Goal: Find contact information: Find contact information

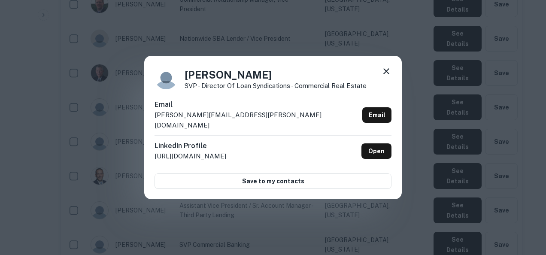
click at [274, 188] on div "[PERSON_NAME] SVP - Director of Loan Syndications - Commercial Real Estate Emai…" at bounding box center [272, 127] width 257 height 143
drag, startPoint x: 250, startPoint y: 120, endPoint x: 154, endPoint y: 126, distance: 96.3
click at [154, 126] on div "[PERSON_NAME] SVP - Director of Loan Syndications - Commercial Real Estate Emai…" at bounding box center [272, 127] width 257 height 143
copy p "[PERSON_NAME][EMAIL_ADDRESS][PERSON_NAME][DOMAIN_NAME]"
click at [357, 203] on div "[PERSON_NAME] SVP - Director of Loan Syndications - Commercial Real Estate Emai…" at bounding box center [273, 127] width 546 height 255
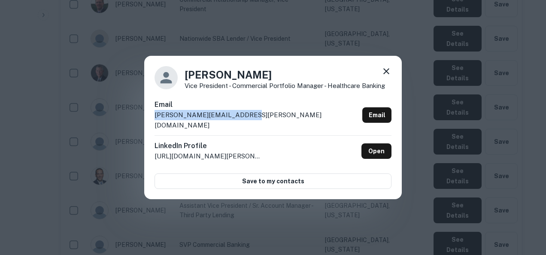
drag, startPoint x: 253, startPoint y: 118, endPoint x: 148, endPoint y: 121, distance: 105.6
click at [148, 121] on div "[PERSON_NAME] Vice President - Commercial Portfolio Manager - Healthcare Bankin…" at bounding box center [272, 127] width 257 height 143
copy p "[PERSON_NAME][EMAIL_ADDRESS][PERSON_NAME][DOMAIN_NAME]"
click at [276, 203] on div "[PERSON_NAME] Vice President - Commercial Portfolio Manager - Healthcare Bankin…" at bounding box center [273, 127] width 546 height 255
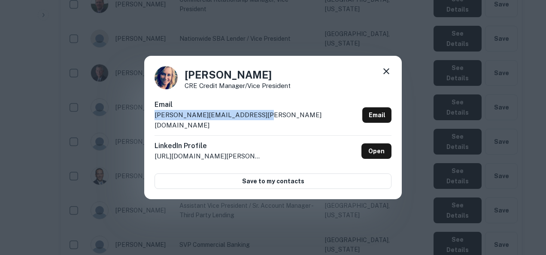
drag, startPoint x: 275, startPoint y: 118, endPoint x: 151, endPoint y: 127, distance: 124.3
click at [151, 127] on div "[PERSON_NAME] CRE Credit Manager/Vice President Email [PERSON_NAME][EMAIL_ADDRE…" at bounding box center [272, 127] width 257 height 143
copy p "[PERSON_NAME][EMAIL_ADDRESS][PERSON_NAME][DOMAIN_NAME]"
click at [281, 227] on div "[PERSON_NAME] CRE Credit Manager/Vice President Email [PERSON_NAME][EMAIL_ADDRE…" at bounding box center [273, 127] width 546 height 255
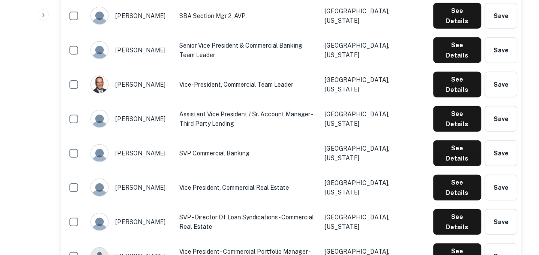
scroll to position [1048, 0]
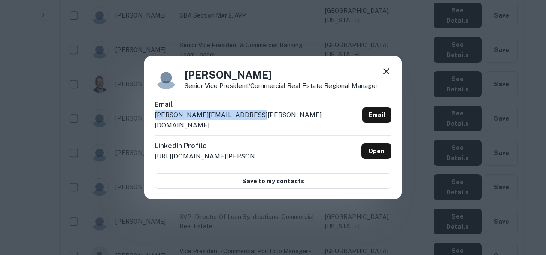
drag, startPoint x: 254, startPoint y: 124, endPoint x: 151, endPoint y: 124, distance: 102.1
click at [151, 124] on div "[PERSON_NAME] Senior Vice President/Commercial Real Estate Regional Manager Ema…" at bounding box center [272, 127] width 257 height 143
copy p "[PERSON_NAME][EMAIL_ADDRESS][PERSON_NAME][DOMAIN_NAME]"
click at [427, 170] on div "[PERSON_NAME] Senior Vice President/Commercial Real Estate Regional Manager Ema…" at bounding box center [273, 127] width 546 height 255
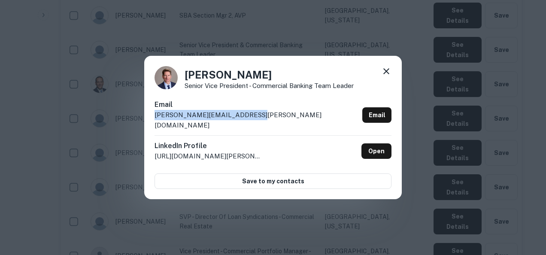
drag, startPoint x: 251, startPoint y: 122, endPoint x: 152, endPoint y: 123, distance: 98.7
click at [152, 123] on div "[PERSON_NAME] Senior Vice President - Commercial Banking Team Leader Email [PER…" at bounding box center [272, 127] width 257 height 143
copy p "[PERSON_NAME][EMAIL_ADDRESS][PERSON_NAME][DOMAIN_NAME]"
click at [478, 173] on div "[PERSON_NAME] Senior Vice President - Commercial Banking Team Leader Email [PER…" at bounding box center [273, 127] width 546 height 255
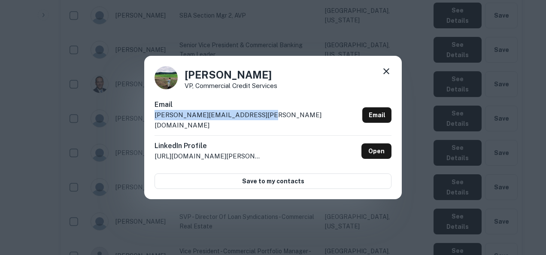
drag, startPoint x: 260, startPoint y: 120, endPoint x: 198, endPoint y: 114, distance: 62.1
click at [198, 114] on div "Email [PERSON_NAME][EMAIL_ADDRESS][PERSON_NAME][DOMAIN_NAME] Email" at bounding box center [272, 118] width 237 height 36
copy div "[PERSON_NAME][EMAIL_ADDRESS][PERSON_NAME][DOMAIN_NAME]"
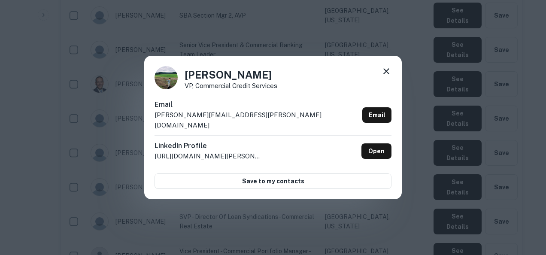
click at [303, 226] on div "[PERSON_NAME] VP, Commercial Credit Services Email [PERSON_NAME][EMAIL_ADDRESS]…" at bounding box center [273, 127] width 546 height 255
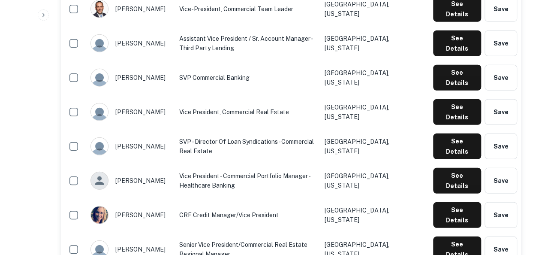
scroll to position [1124, 0]
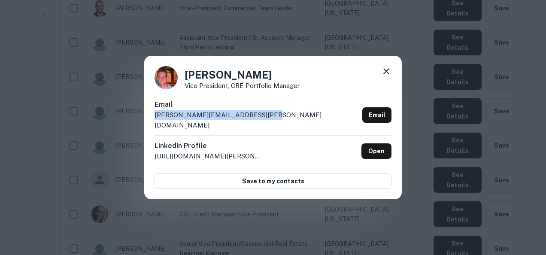
drag, startPoint x: 266, startPoint y: 120, endPoint x: 153, endPoint y: 128, distance: 113.5
click at [153, 128] on div "[PERSON_NAME] Vice President, CRE Portfolio Manager Email [PERSON_NAME][EMAIL_A…" at bounding box center [272, 127] width 257 height 143
copy p "[PERSON_NAME][EMAIL_ADDRESS][PERSON_NAME][DOMAIN_NAME]"
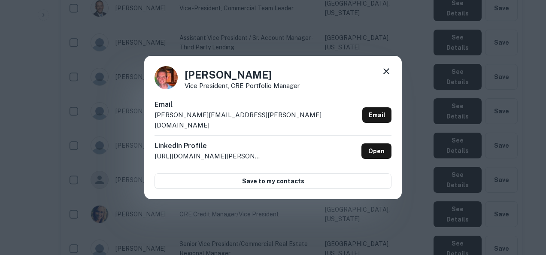
click at [241, 217] on div "[PERSON_NAME] Vice President, CRE Portfolio Manager Email [PERSON_NAME][EMAIL_A…" at bounding box center [273, 127] width 546 height 255
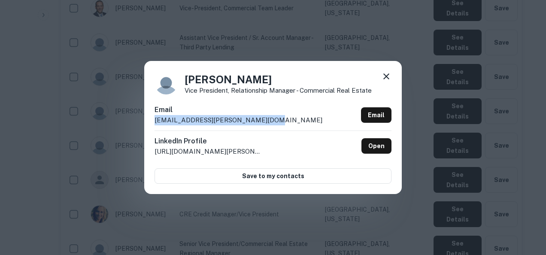
drag, startPoint x: 262, startPoint y: 120, endPoint x: 151, endPoint y: 128, distance: 111.0
click at [151, 128] on div "[PERSON_NAME] Vice President, Relationship Manager - Commercial Real Estate Ema…" at bounding box center [272, 127] width 257 height 133
copy p "[EMAIL_ADDRESS][PERSON_NAME][DOMAIN_NAME]"
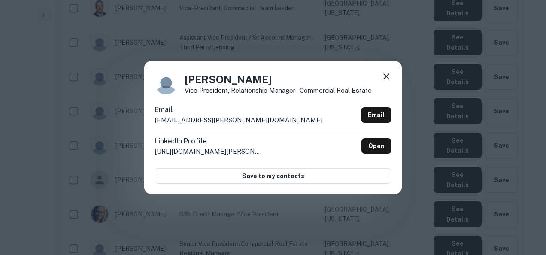
click at [448, 166] on div "[PERSON_NAME] Vice President, Relationship Manager - Commercial Real Estate Ema…" at bounding box center [273, 127] width 546 height 255
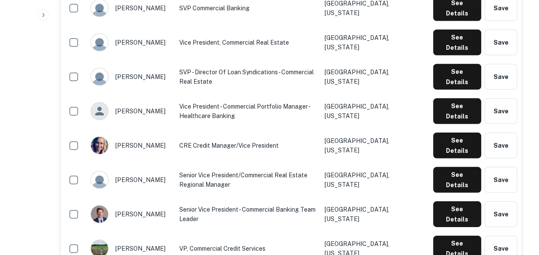
scroll to position [1195, 0]
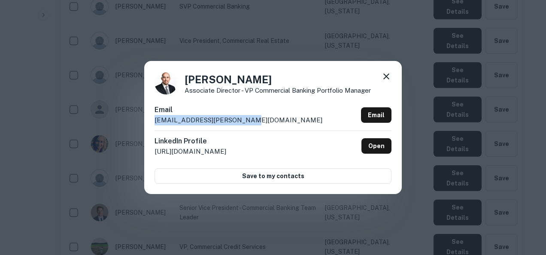
drag, startPoint x: 256, startPoint y: 121, endPoint x: 172, endPoint y: 111, distance: 84.7
click at [172, 111] on div "Email [EMAIL_ADDRESS][PERSON_NAME][DOMAIN_NAME] Email" at bounding box center [272, 118] width 237 height 26
copy div "[EMAIL_ADDRESS][PERSON_NAME][DOMAIN_NAME]"
click at [300, 212] on div "[PERSON_NAME] Associate Director - VP Commercial Banking Portfolio Manager Emai…" at bounding box center [273, 127] width 546 height 255
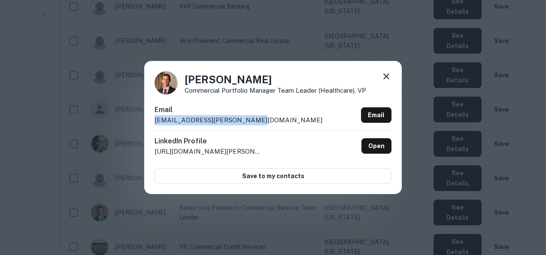
drag, startPoint x: 257, startPoint y: 119, endPoint x: 143, endPoint y: 124, distance: 113.4
click at [143, 124] on div "[PERSON_NAME] Commercial Portfolio Manager Team Leader (Healthcare), VP Email […" at bounding box center [273, 127] width 546 height 255
copy p "[EMAIL_ADDRESS][PERSON_NAME][DOMAIN_NAME]"
click at [432, 180] on div "[PERSON_NAME] Commercial Portfolio Manager Team Leader (Healthcare), VP Email […" at bounding box center [273, 127] width 546 height 255
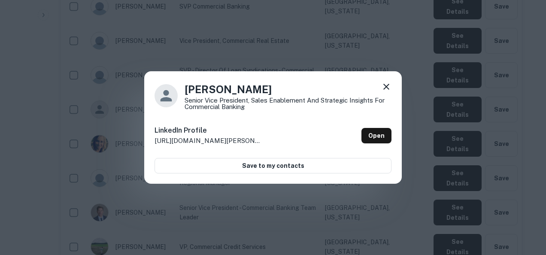
click at [389, 84] on icon at bounding box center [386, 87] width 10 height 10
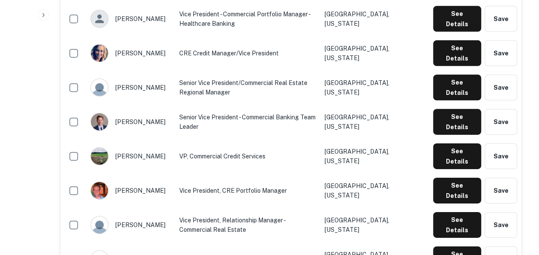
scroll to position [1294, 0]
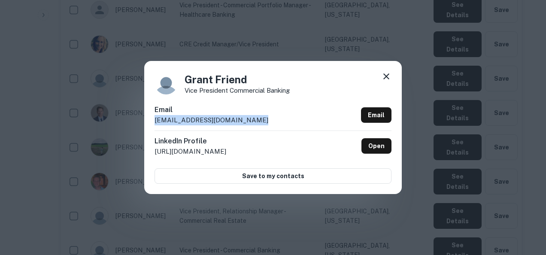
drag, startPoint x: 251, startPoint y: 121, endPoint x: 152, endPoint y: 122, distance: 99.6
click at [152, 122] on div "Grant Friend Vice President Commercial Banking Email [EMAIL_ADDRESS][DOMAIN_NAM…" at bounding box center [272, 127] width 257 height 133
click at [393, 227] on div "Grant Friend Vice President Commercial Banking Email [EMAIL_ADDRESS][DOMAIN_NAM…" at bounding box center [273, 127] width 546 height 255
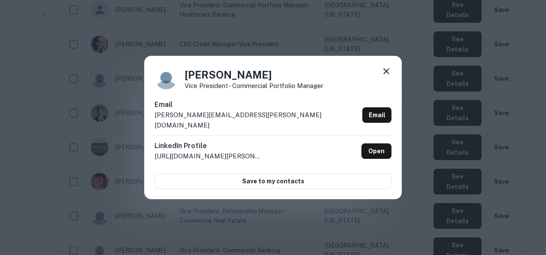
click at [347, 112] on div "[PERSON_NAME] Vice President - Commercial Portfolio Manager Email [PERSON_NAME]…" at bounding box center [272, 127] width 257 height 143
drag, startPoint x: 241, startPoint y: 119, endPoint x: 148, endPoint y: 121, distance: 93.6
click at [148, 121] on div "[PERSON_NAME] Vice President - Commercial Portfolio Manager Email [PERSON_NAME]…" at bounding box center [272, 127] width 257 height 143
click at [253, 204] on div "[PERSON_NAME] Vice President - Commercial Portfolio Manager Email [PERSON_NAME]…" at bounding box center [273, 127] width 546 height 255
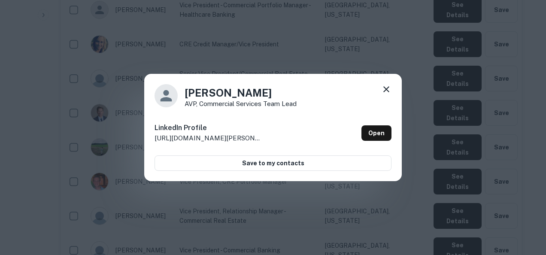
click at [387, 88] on icon at bounding box center [386, 89] width 6 height 6
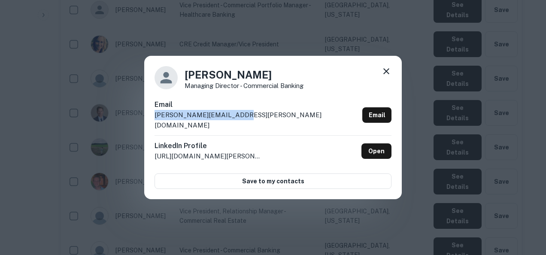
drag, startPoint x: 244, startPoint y: 122, endPoint x: 153, endPoint y: 124, distance: 91.0
click at [153, 124] on div "[PERSON_NAME] Managing Director - Commercial Banking Email [PERSON_NAME][EMAIL_…" at bounding box center [272, 127] width 257 height 143
click at [284, 222] on div "[PERSON_NAME] Managing Director - Commercial Banking Email [PERSON_NAME][EMAIL_…" at bounding box center [273, 127] width 546 height 255
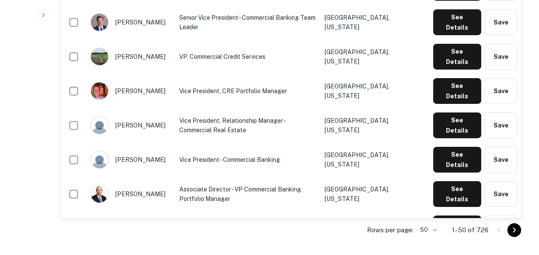
scroll to position [1385, 0]
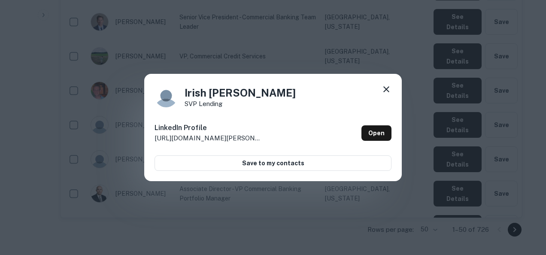
click at [387, 86] on icon at bounding box center [386, 89] width 10 height 10
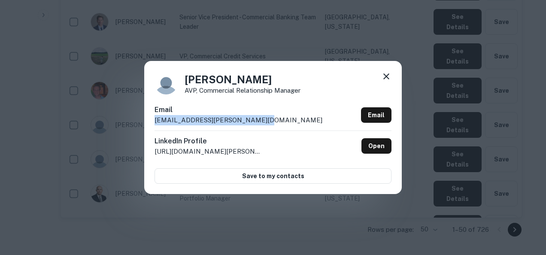
drag, startPoint x: 253, startPoint y: 123, endPoint x: 151, endPoint y: 119, distance: 102.2
click at [151, 119] on div "[PERSON_NAME] AVP, Commercial Relationship Manager Email [EMAIL_ADDRESS][PERSON…" at bounding box center [272, 127] width 257 height 133
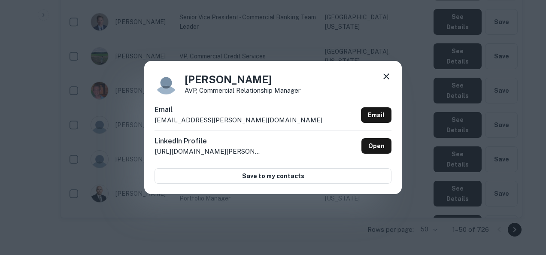
click at [282, 224] on div "[PERSON_NAME] AVP, Commercial Relationship Manager Email [EMAIL_ADDRESS][PERSON…" at bounding box center [273, 127] width 546 height 255
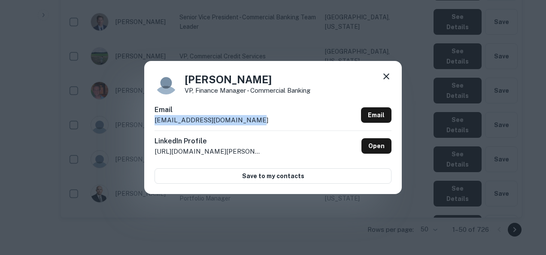
drag, startPoint x: 247, startPoint y: 117, endPoint x: 150, endPoint y: 127, distance: 97.5
click at [150, 127] on div "[PERSON_NAME] VP, Finance Manager - Commercial Banking Email [EMAIL_ADDRESS][DO…" at bounding box center [272, 127] width 257 height 133
click at [258, 214] on div "[PERSON_NAME] VP, Finance Manager - Commercial Banking Email [EMAIL_ADDRESS][DO…" at bounding box center [273, 127] width 546 height 255
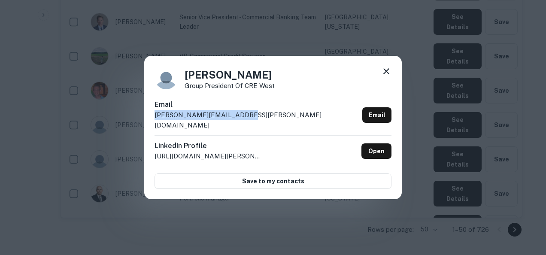
drag, startPoint x: 245, startPoint y: 121, endPoint x: 152, endPoint y: 123, distance: 93.6
click at [152, 123] on div "[PERSON_NAME] Group President of CRE West Email [PERSON_NAME][EMAIL_ADDRESS][PE…" at bounding box center [272, 127] width 257 height 143
click at [257, 213] on div "[PERSON_NAME] Group President of CRE West Email [PERSON_NAME][EMAIL_ADDRESS][PE…" at bounding box center [273, 127] width 546 height 255
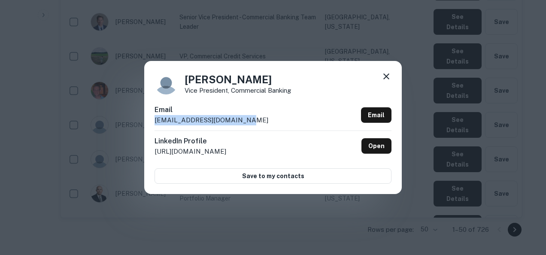
drag, startPoint x: 239, startPoint y: 121, endPoint x: 154, endPoint y: 123, distance: 84.6
click at [154, 123] on div "[PERSON_NAME] Vice President, Commercial Banking Email [EMAIL_ADDRESS][DOMAIN_N…" at bounding box center [272, 127] width 257 height 133
click at [425, 166] on div "[PERSON_NAME] Vice President, Commercial Banking Email [EMAIL_ADDRESS][DOMAIN_N…" at bounding box center [273, 127] width 546 height 255
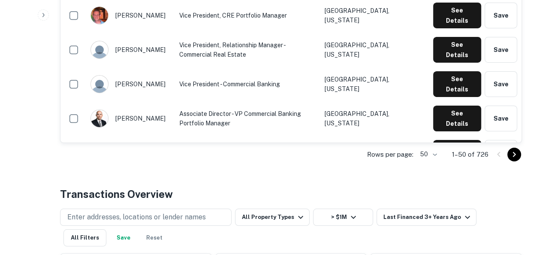
scroll to position [1461, 0]
click at [513, 149] on icon "Go to next page" at bounding box center [514, 154] width 10 height 10
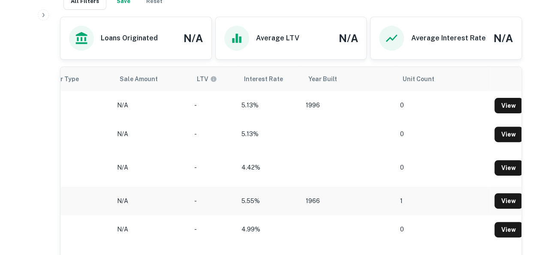
scroll to position [0, 695]
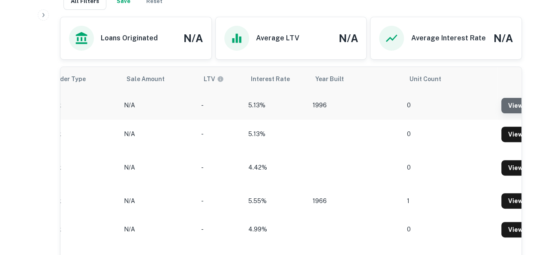
click at [511, 98] on link "View" at bounding box center [516, 105] width 28 height 15
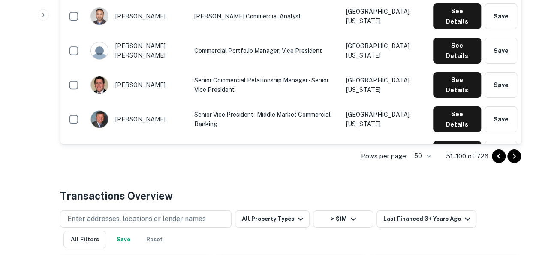
scroll to position [1459, 0]
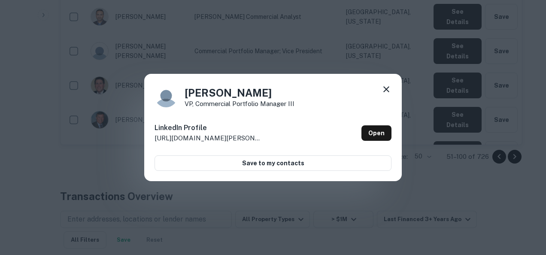
drag, startPoint x: 463, startPoint y: 116, endPoint x: 386, endPoint y: 86, distance: 82.9
click at [386, 86] on div "[PERSON_NAME] VP, Commercial Portfolio Manager III LinkedIn Profile [URL][DOMAI…" at bounding box center [273, 127] width 546 height 255
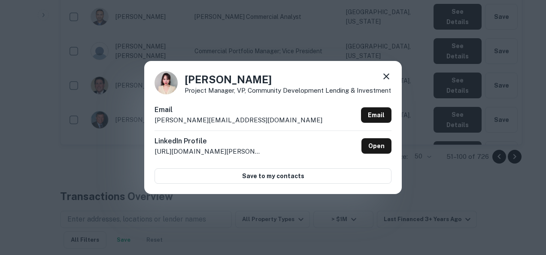
click at [386, 75] on icon at bounding box center [386, 76] width 10 height 10
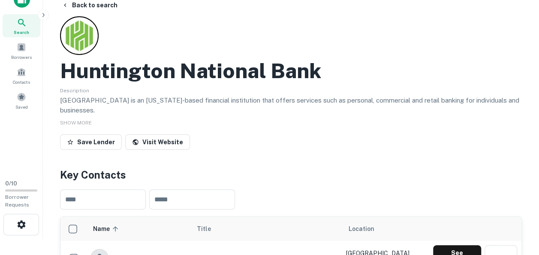
scroll to position [0, 0]
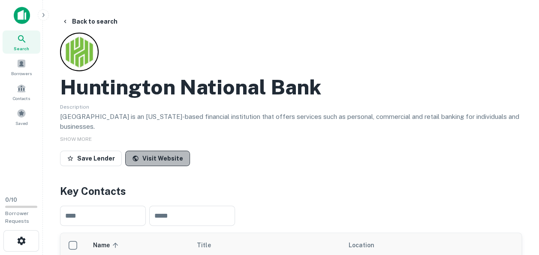
click at [156, 151] on link "Visit Website" at bounding box center [157, 158] width 65 height 15
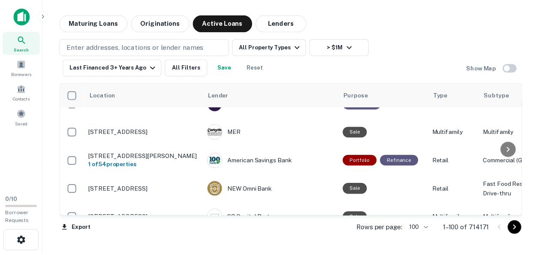
scroll to position [84, 0]
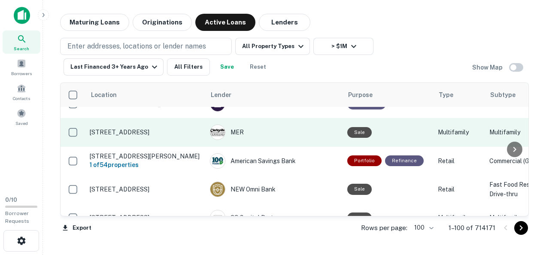
click at [164, 128] on p "[STREET_ADDRESS]" at bounding box center [146, 132] width 112 height 8
